Goal: Information Seeking & Learning: Understand process/instructions

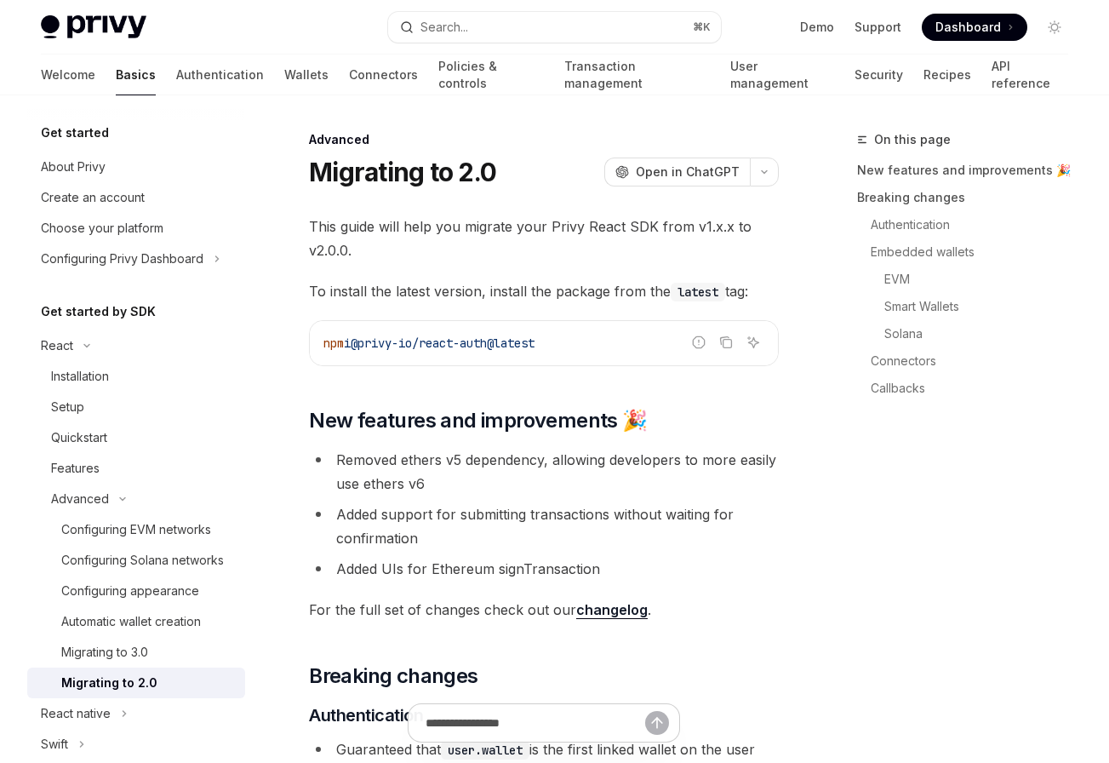
scroll to position [1927, 0]
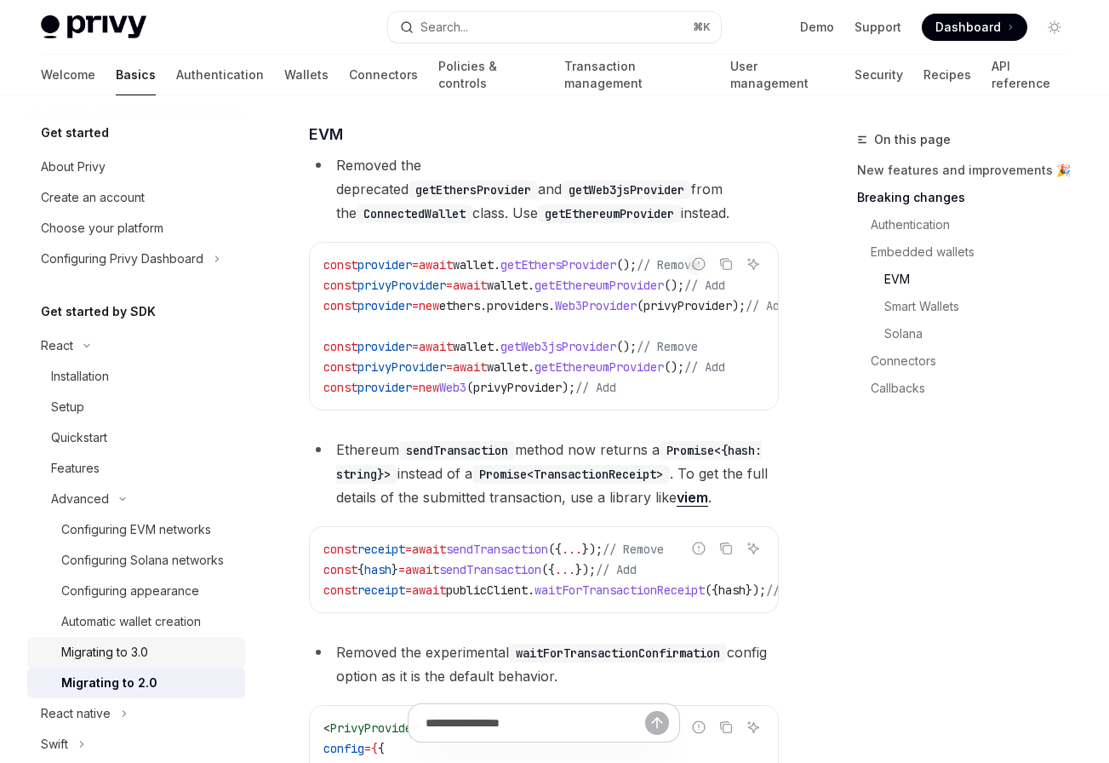
click at [130, 640] on link "Migrating to 3.0" at bounding box center [136, 652] width 218 height 31
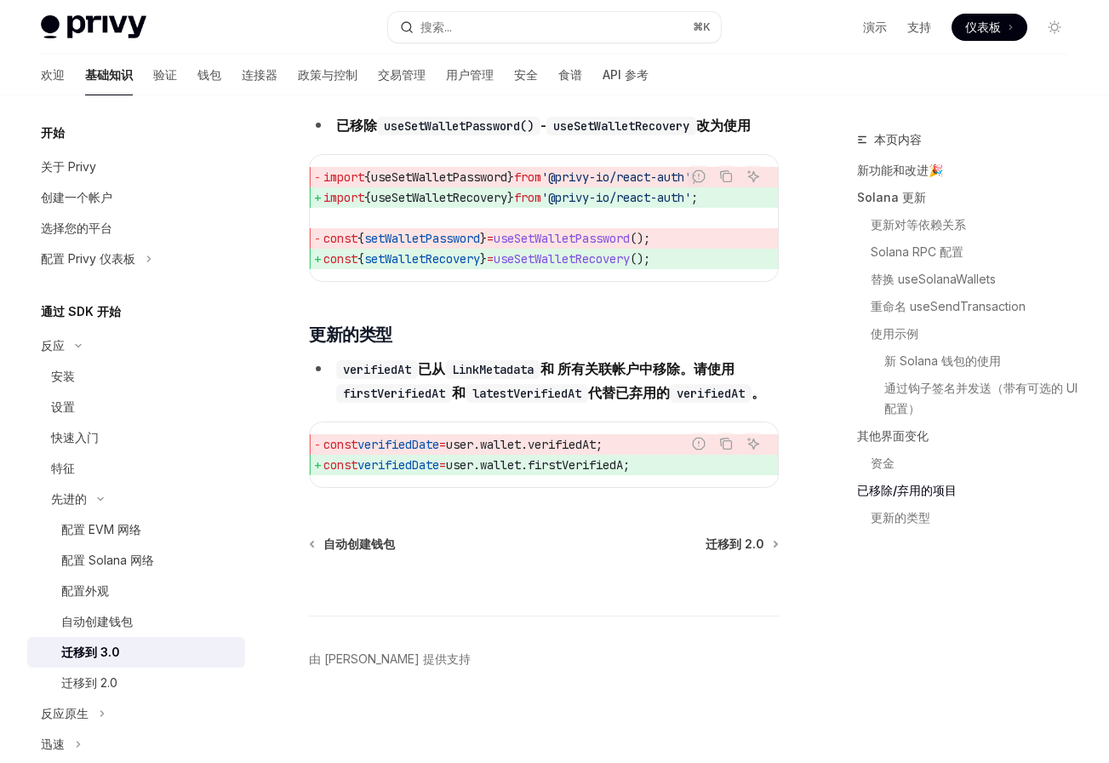
scroll to position [7748, 0]
click at [146, 533] on div "配置 EVM 网络" at bounding box center [148, 529] width 174 height 20
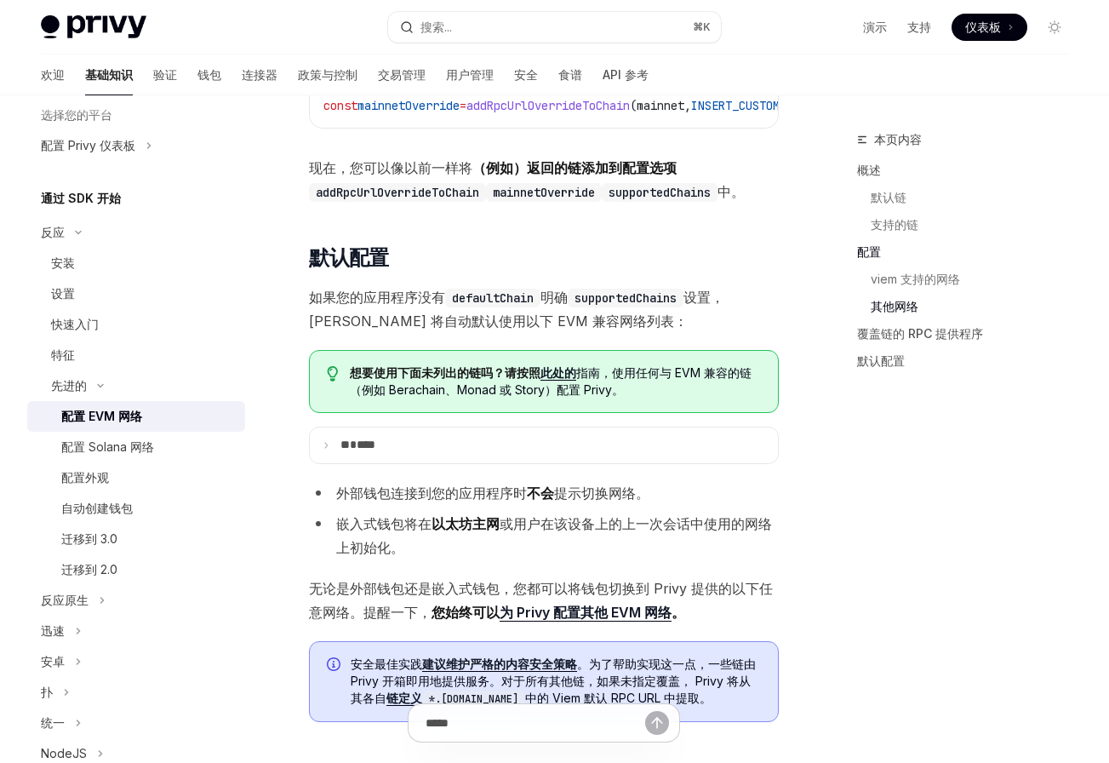
scroll to position [3877, 0]
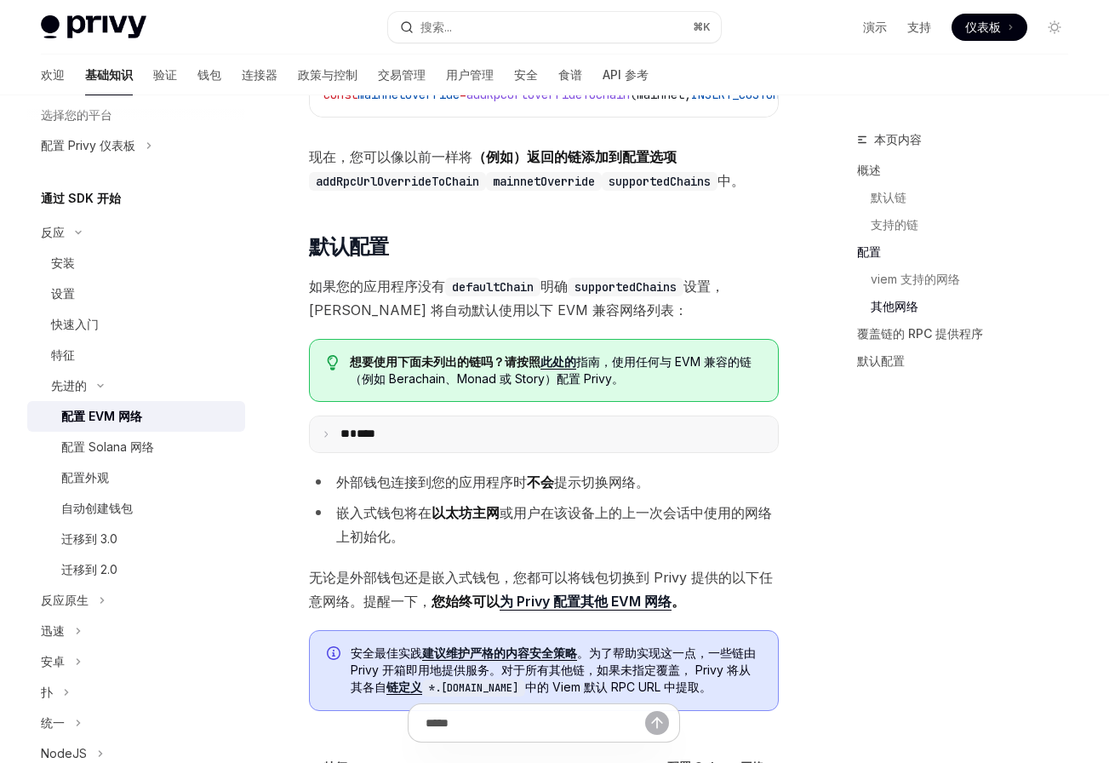
click at [375, 437] on font "****" at bounding box center [366, 433] width 19 height 12
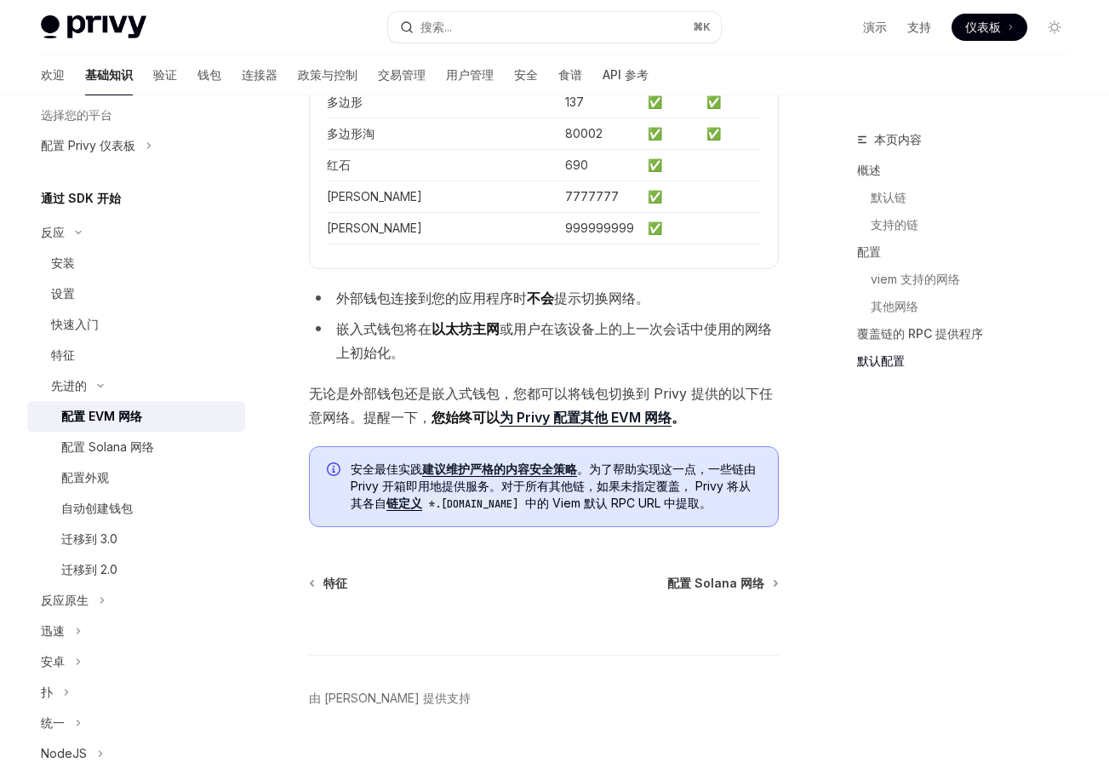
scroll to position [4936, 0]
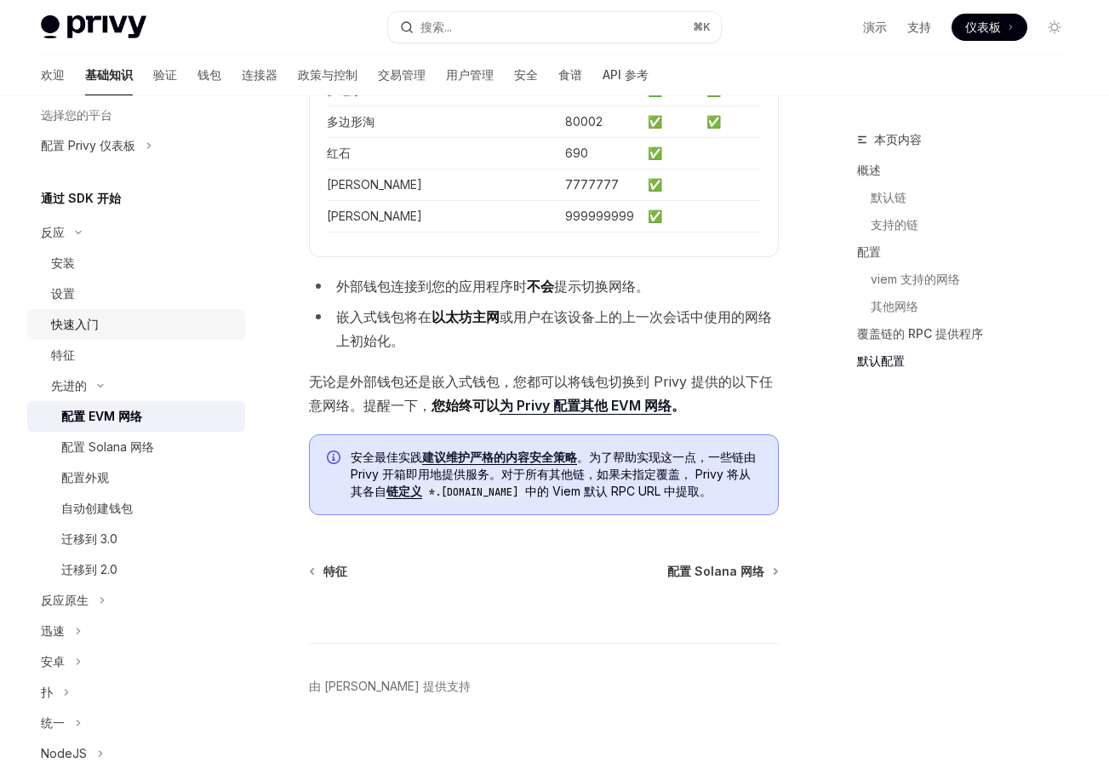
click at [81, 329] on font "快速入门" at bounding box center [75, 324] width 48 height 14
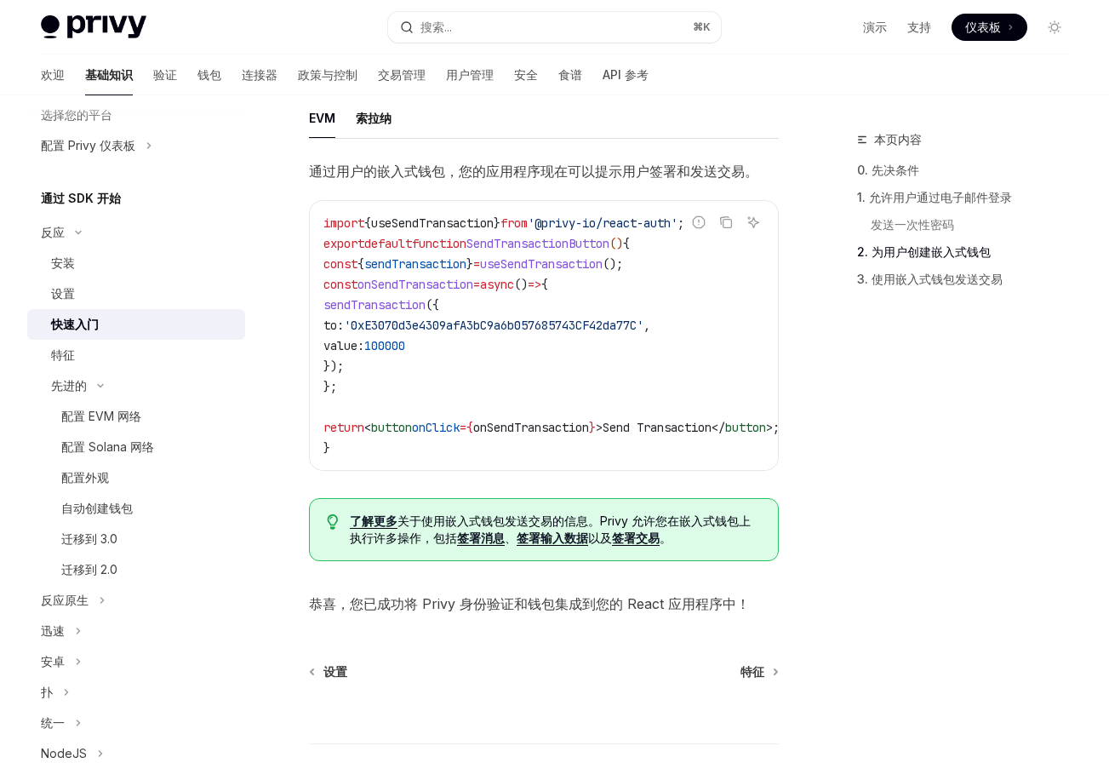
scroll to position [1477, 0]
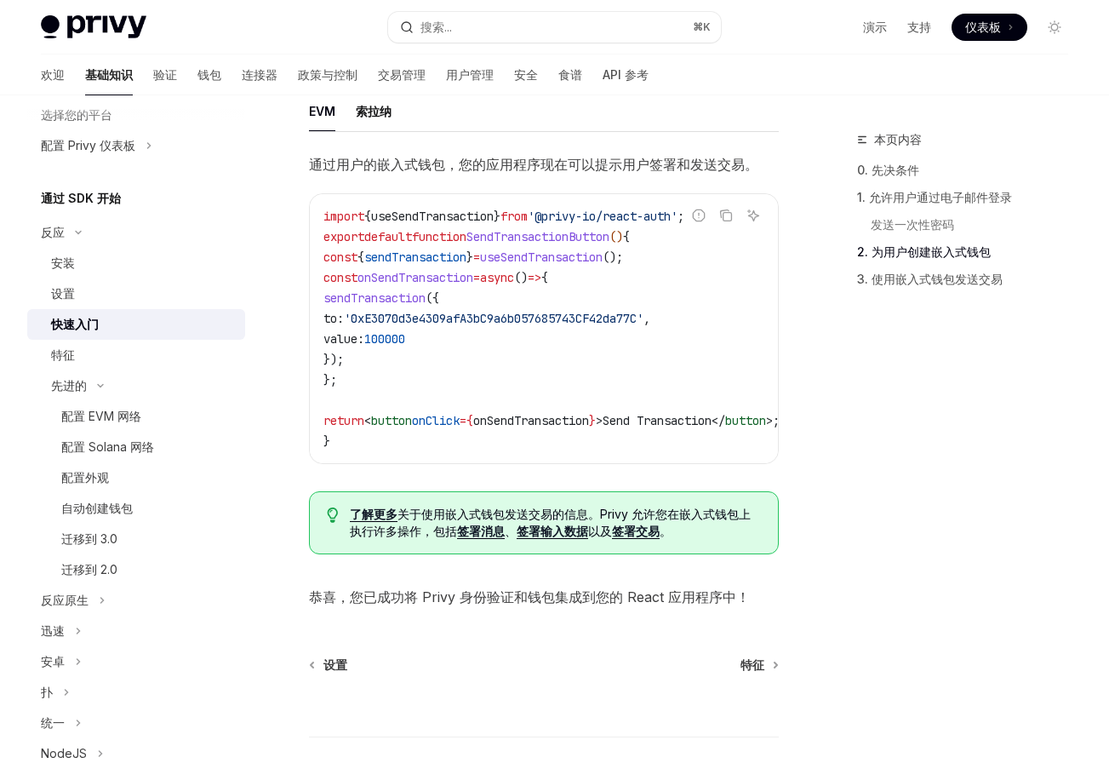
click at [544, 538] on font "签署输入数据" at bounding box center [552, 530] width 71 height 14
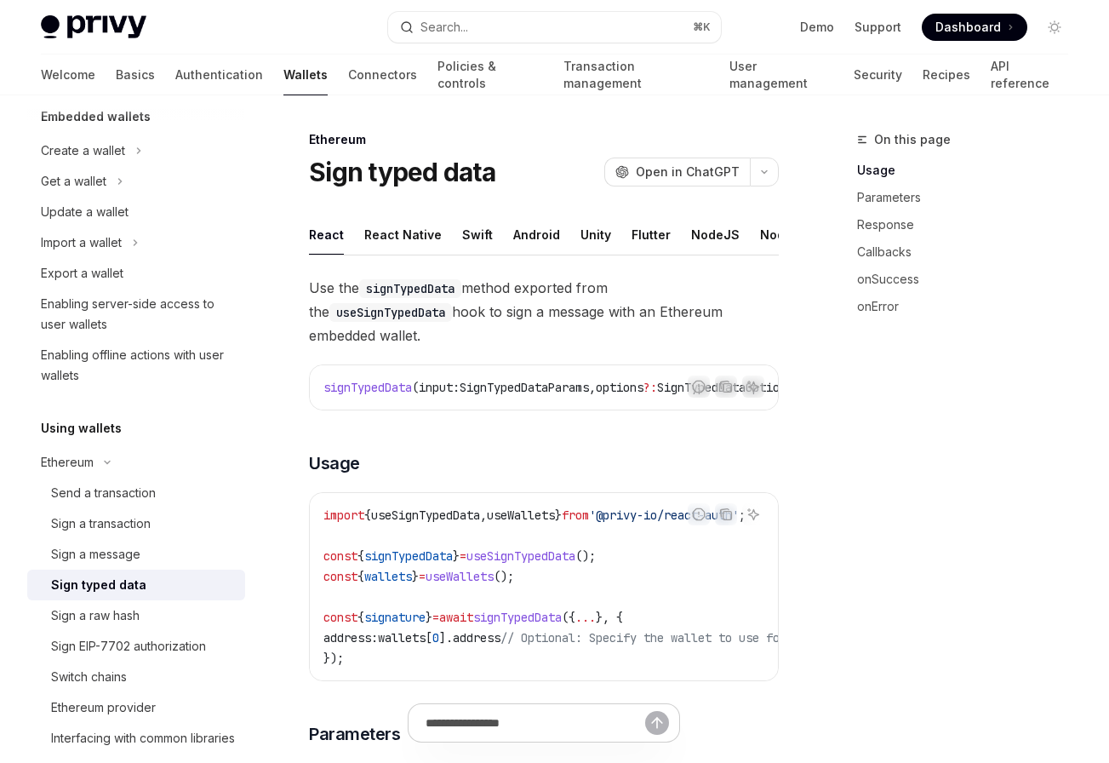
type textarea "*"
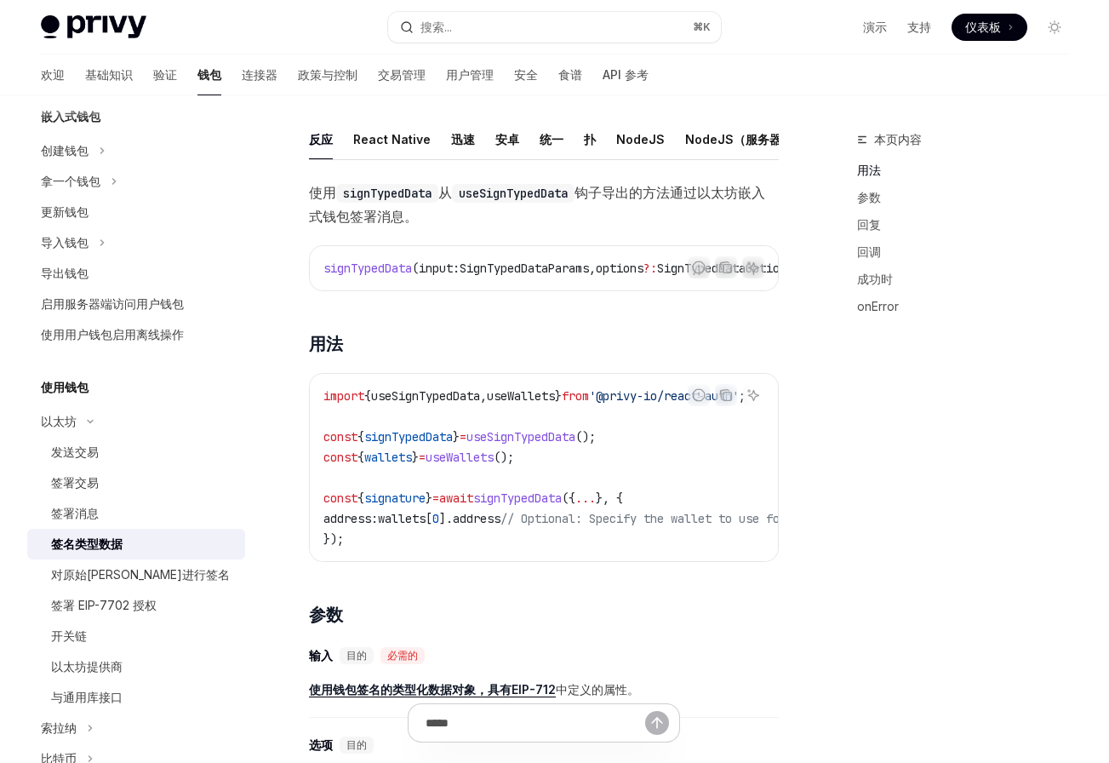
scroll to position [104, 0]
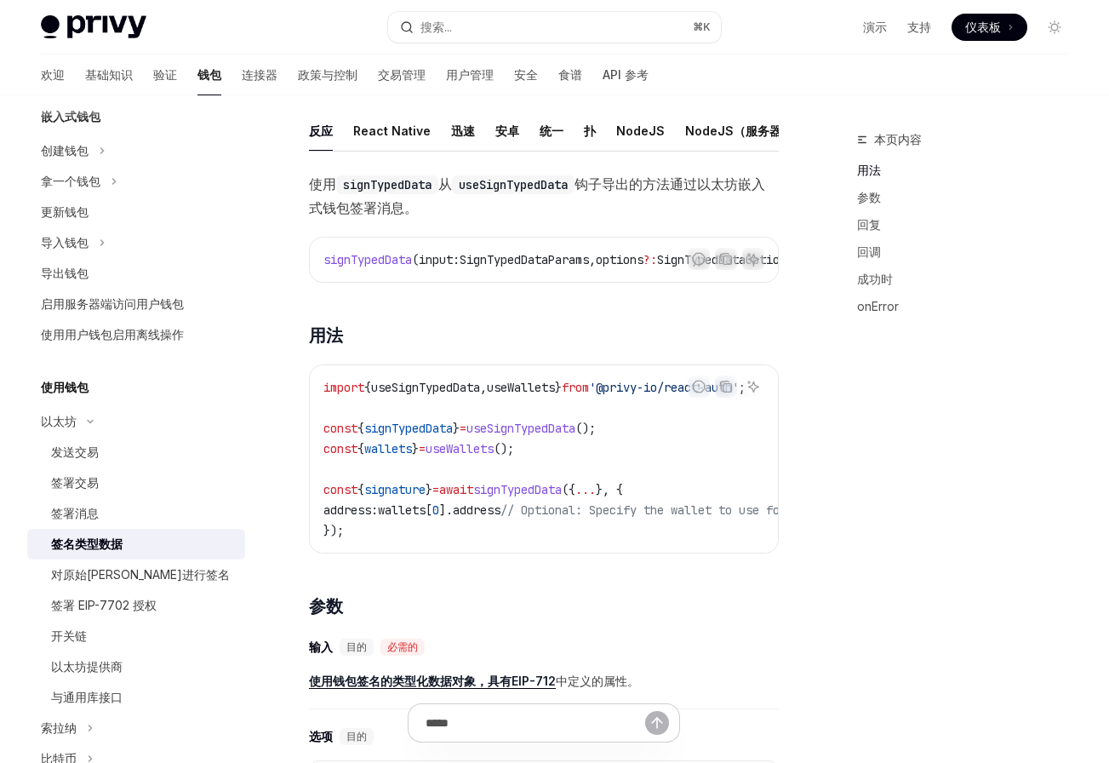
click at [545, 436] on span "useSignTypedData" at bounding box center [520, 427] width 109 height 15
copy span "useSignTypedData"
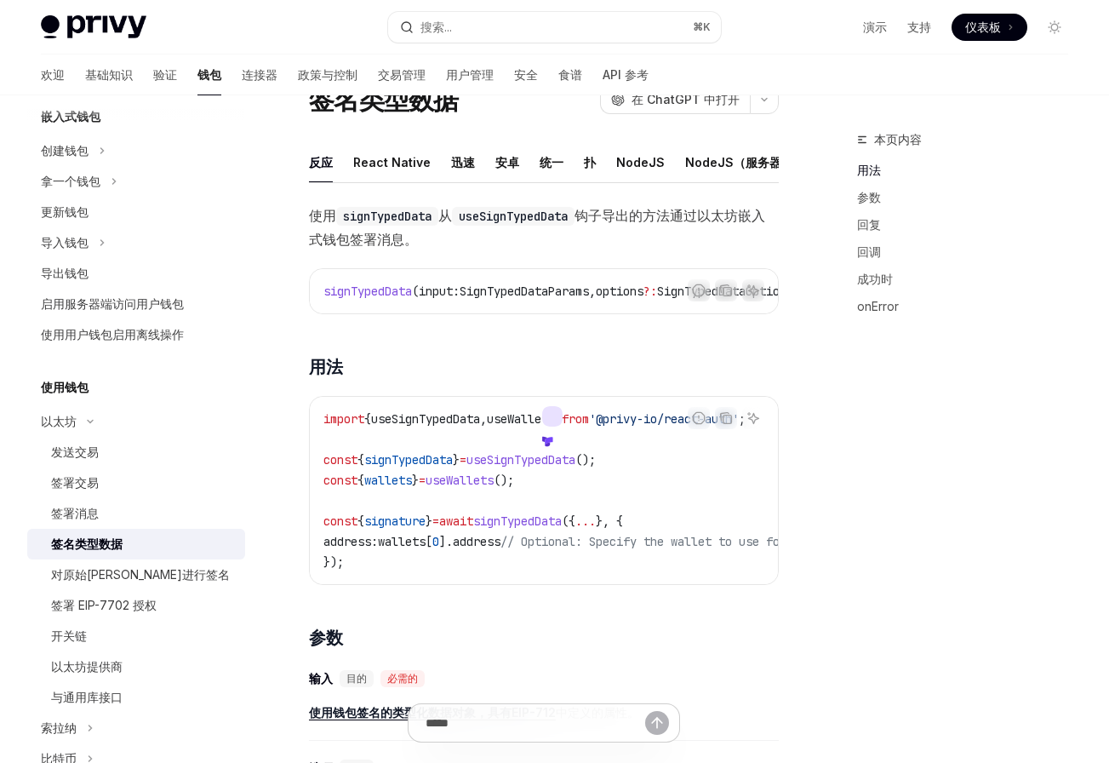
scroll to position [0, 0]
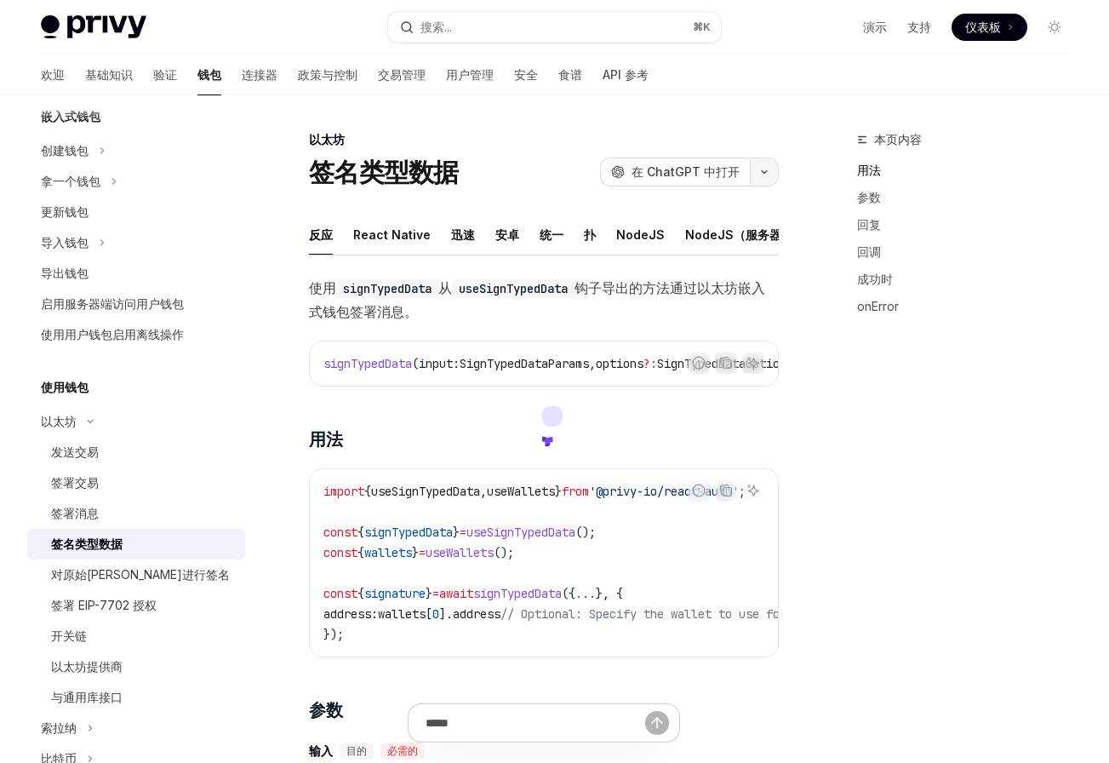
click at [758, 167] on button "button" at bounding box center [764, 171] width 29 height 29
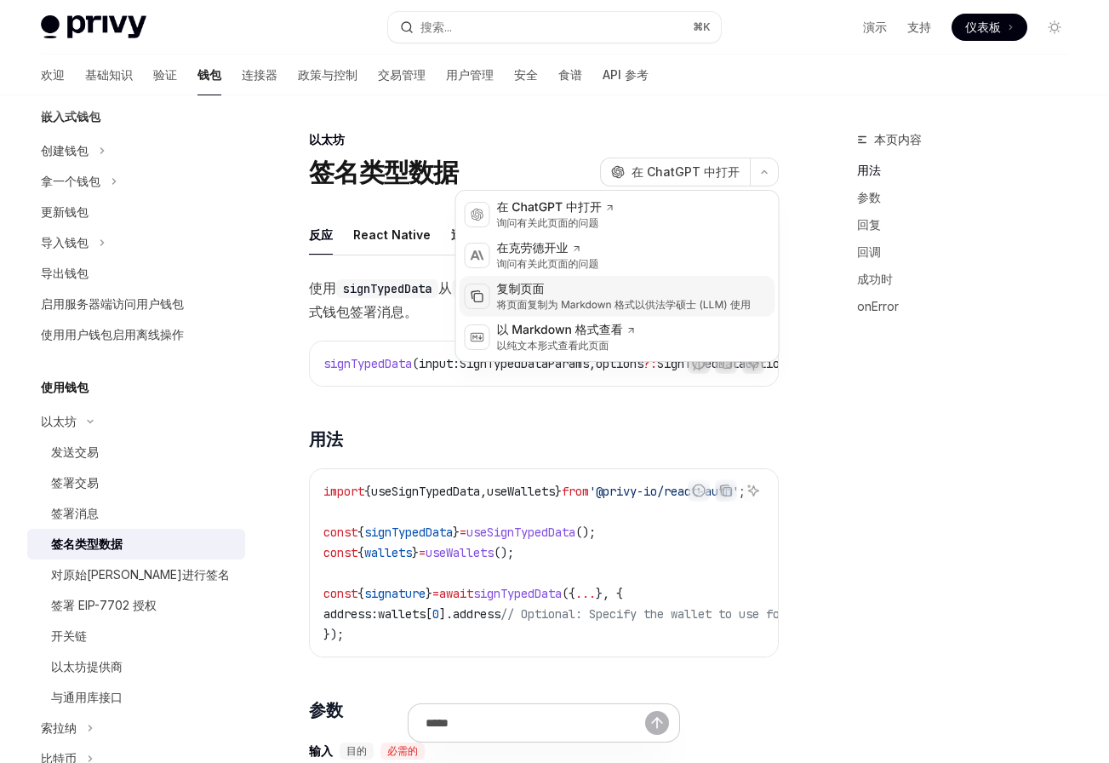
click at [604, 288] on div "复制页面" at bounding box center [624, 289] width 254 height 17
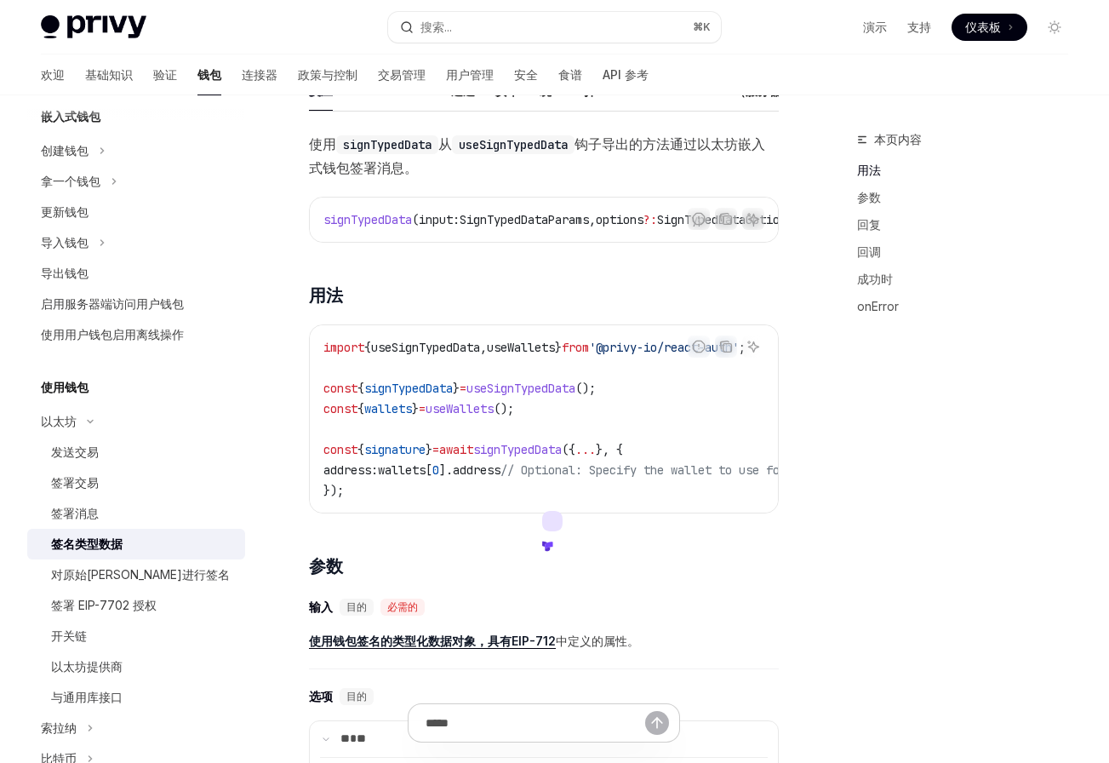
scroll to position [174, 0]
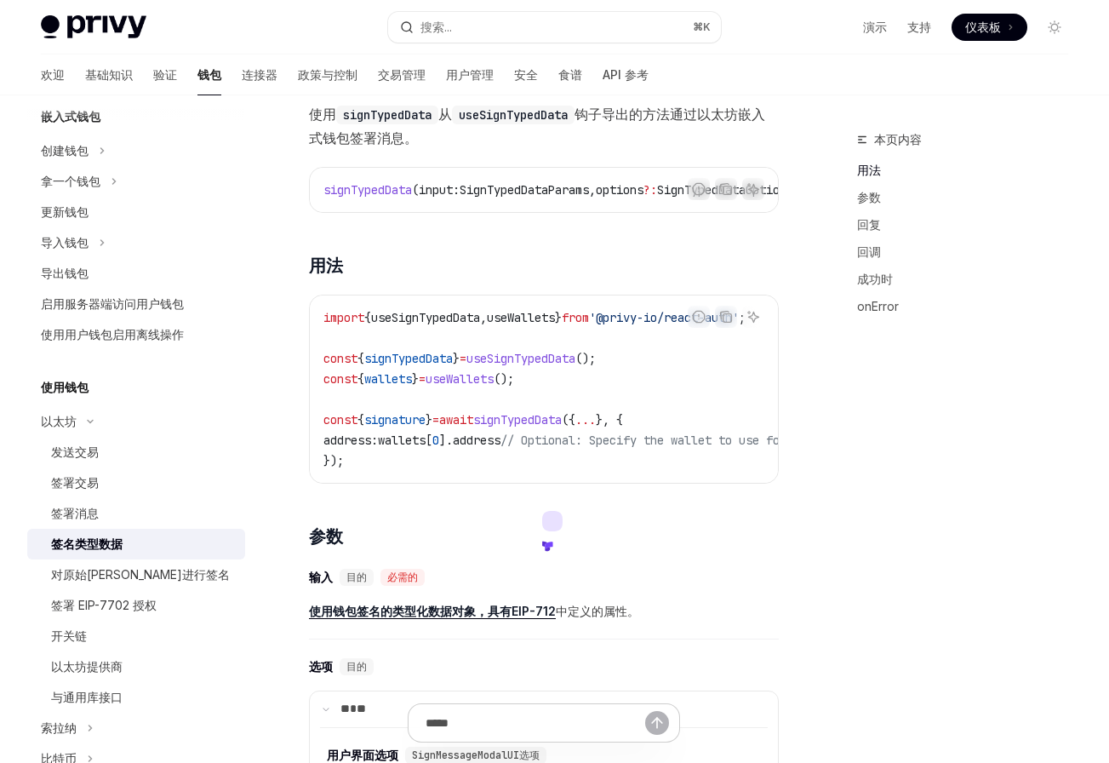
click at [424, 359] on span "signTypedData" at bounding box center [408, 358] width 89 height 15
copy span "signTypedData"
